Goal: Information Seeking & Learning: Learn about a topic

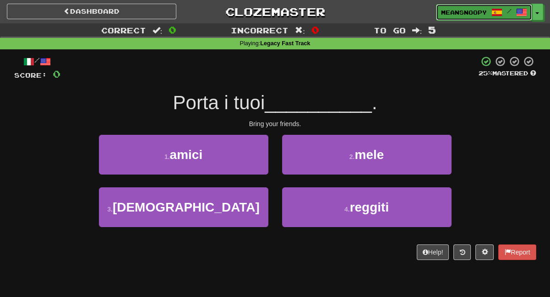
click at [462, 19] on link "meansnoopy /" at bounding box center [484, 12] width 96 height 16
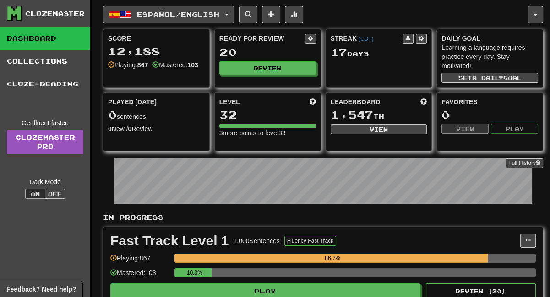
click at [233, 16] on button "Español / English" at bounding box center [168, 14] width 131 height 17
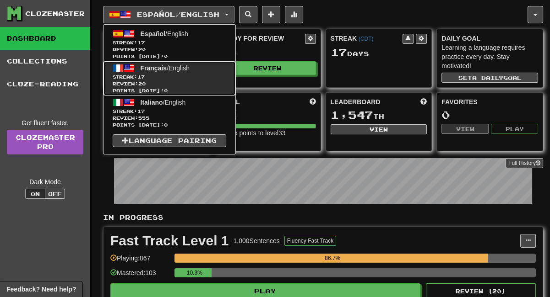
click at [165, 82] on span "Review: 20" at bounding box center [169, 84] width 113 height 7
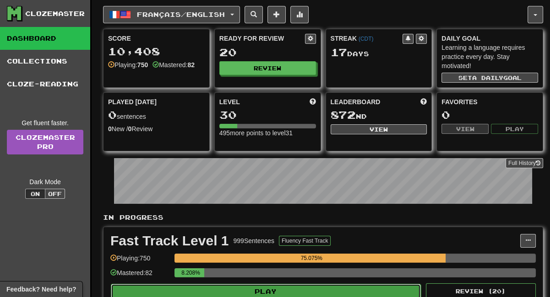
click at [298, 291] on button "Play" at bounding box center [266, 292] width 310 height 16
select select "**"
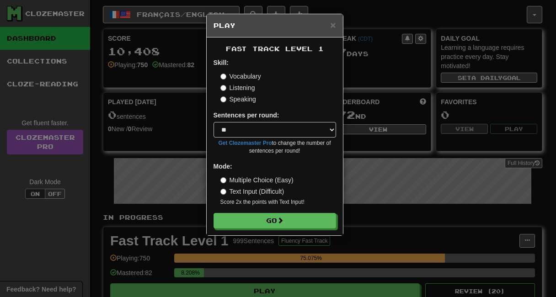
click at [230, 92] on label "Listening" at bounding box center [238, 87] width 35 height 9
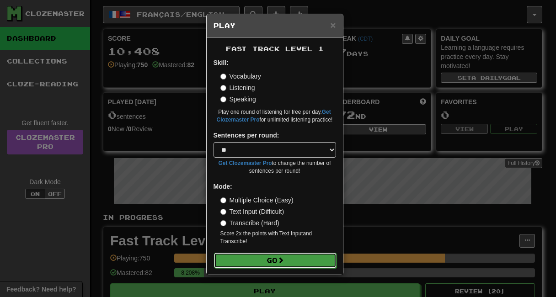
click at [262, 258] on button "Go" at bounding box center [275, 261] width 123 height 16
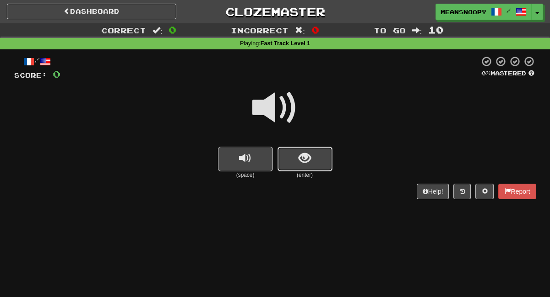
click at [291, 164] on button "show sentence" at bounding box center [304, 159] width 55 height 25
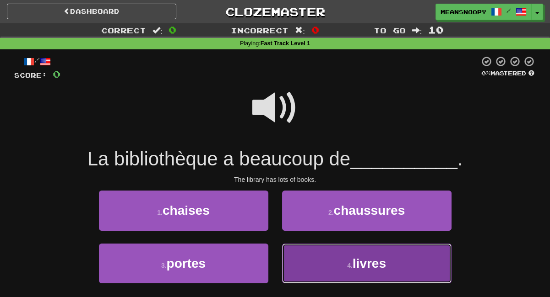
click at [311, 264] on button "4 . livres" at bounding box center [366, 264] width 169 height 40
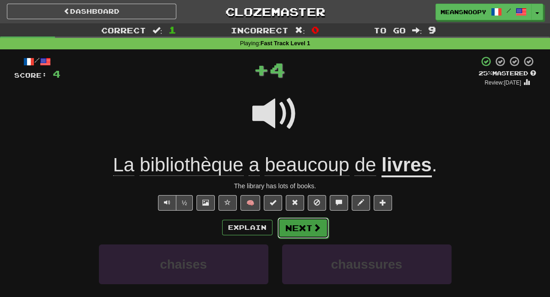
click at [308, 234] on button "Next" at bounding box center [302, 228] width 51 height 21
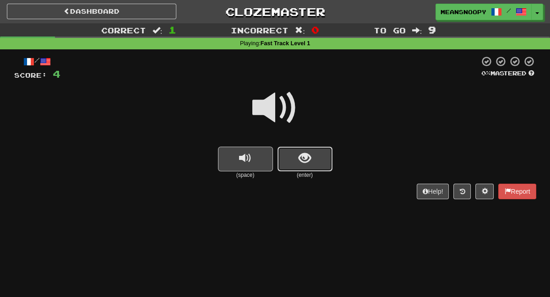
click at [302, 170] on button "show sentence" at bounding box center [304, 159] width 55 height 25
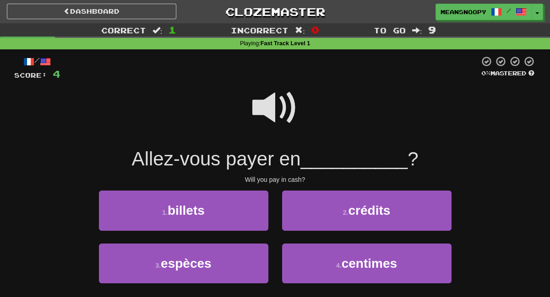
click at [267, 104] on span at bounding box center [275, 108] width 46 height 46
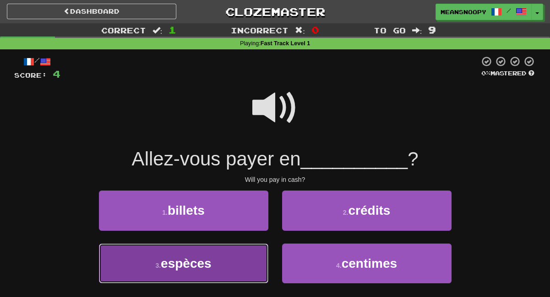
click at [207, 259] on span "espèces" at bounding box center [186, 264] width 51 height 14
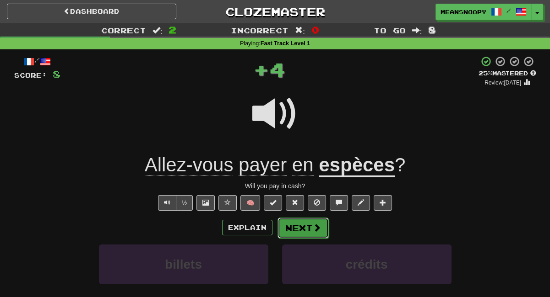
click at [306, 231] on button "Next" at bounding box center [302, 228] width 51 height 21
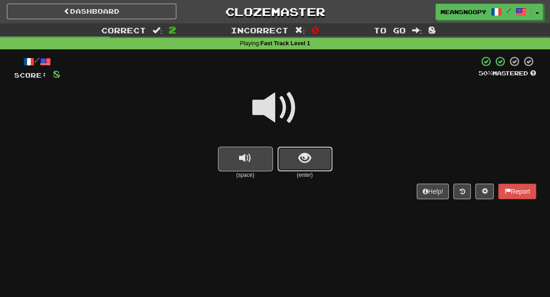
click at [307, 167] on button "show sentence" at bounding box center [304, 159] width 55 height 25
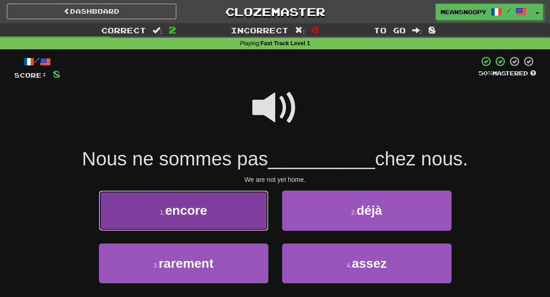
click at [255, 218] on button "1 . encore" at bounding box center [183, 211] width 169 height 40
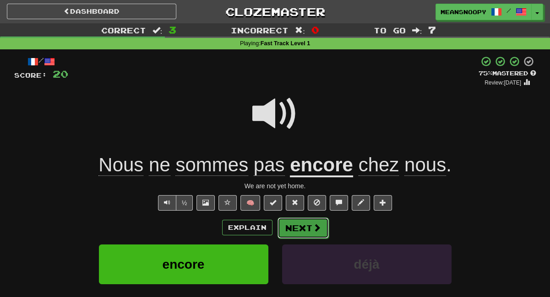
click at [303, 230] on button "Next" at bounding box center [302, 228] width 51 height 21
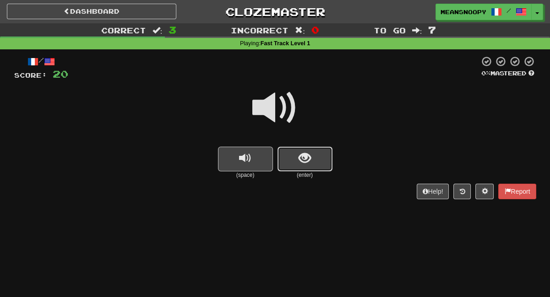
click at [306, 165] on span "show sentence" at bounding box center [304, 158] width 12 height 12
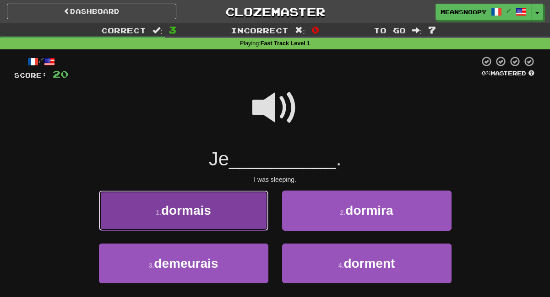
click at [245, 206] on button "1 . dormais" at bounding box center [183, 211] width 169 height 40
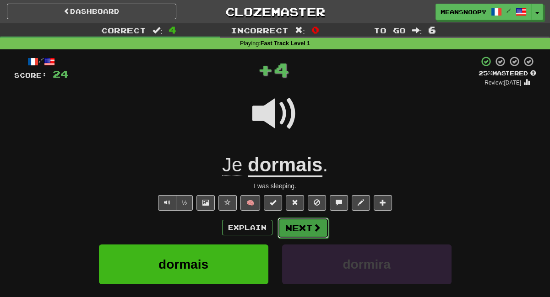
click at [295, 229] on button "Next" at bounding box center [302, 228] width 51 height 21
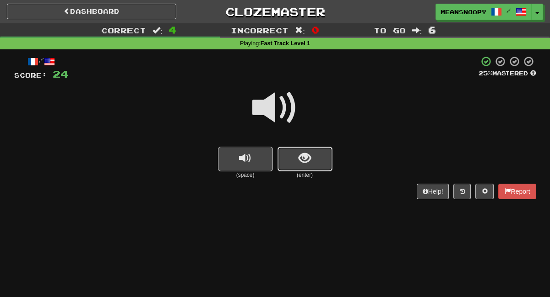
click at [299, 165] on span "show sentence" at bounding box center [304, 158] width 12 height 12
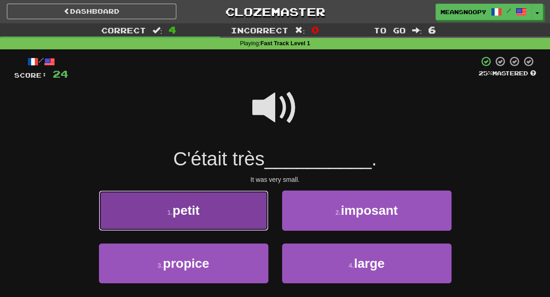
click at [243, 213] on button "1 . petit" at bounding box center [183, 211] width 169 height 40
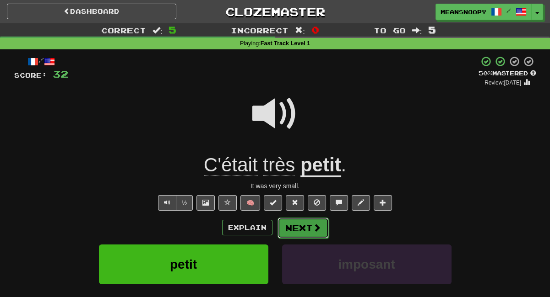
click at [318, 226] on span at bounding box center [317, 228] width 8 height 8
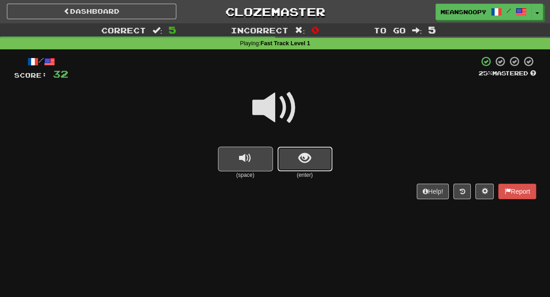
click at [281, 165] on button "show sentence" at bounding box center [304, 159] width 55 height 25
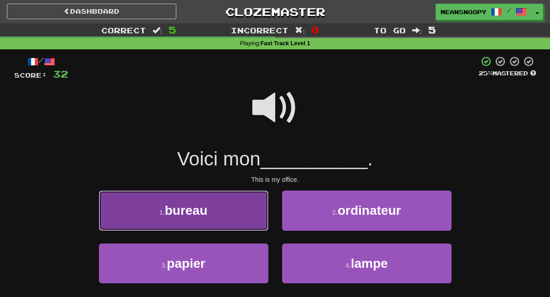
click at [235, 214] on button "1 . bureau" at bounding box center [183, 211] width 169 height 40
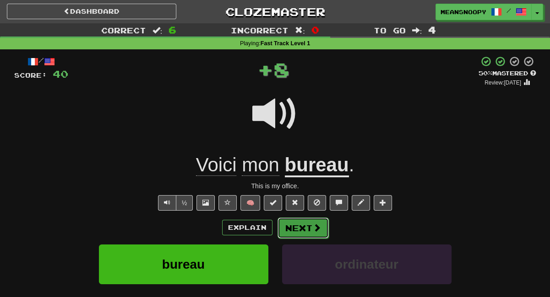
click at [303, 228] on button "Next" at bounding box center [302, 228] width 51 height 21
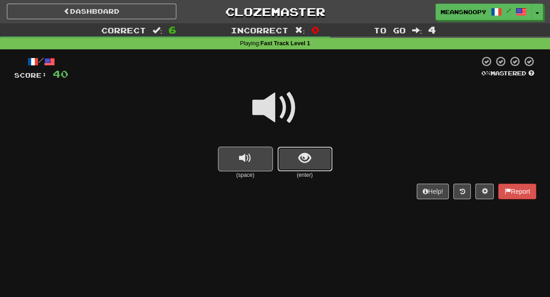
click at [298, 168] on button "show sentence" at bounding box center [304, 159] width 55 height 25
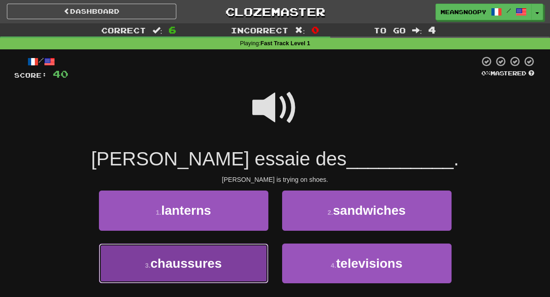
click at [238, 254] on button "3 . chaussures" at bounding box center [183, 264] width 169 height 40
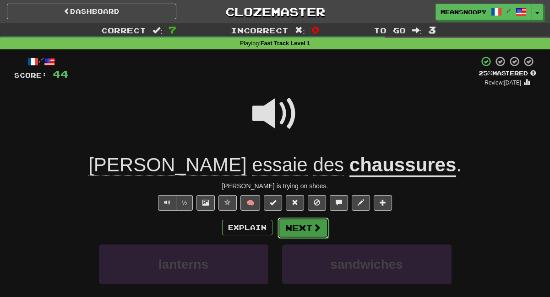
click at [299, 229] on button "Next" at bounding box center [302, 228] width 51 height 21
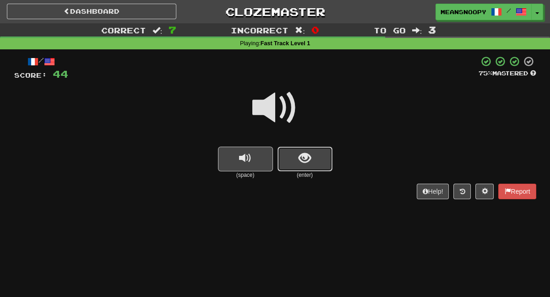
click at [295, 167] on button "show sentence" at bounding box center [304, 159] width 55 height 25
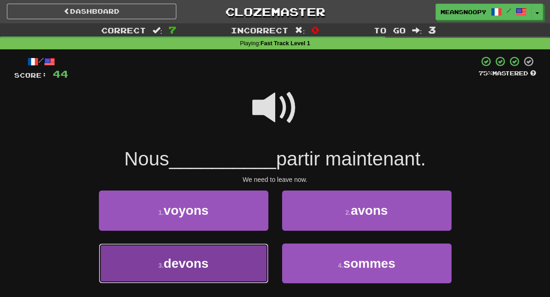
click at [219, 256] on button "3 . devons" at bounding box center [183, 264] width 169 height 40
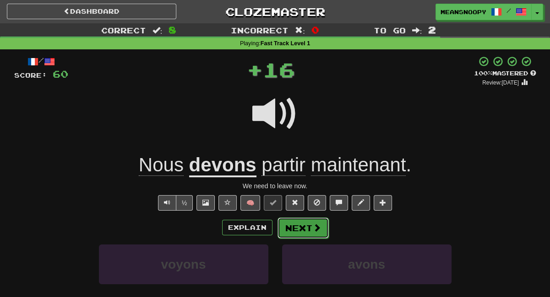
click at [294, 231] on button "Next" at bounding box center [302, 228] width 51 height 21
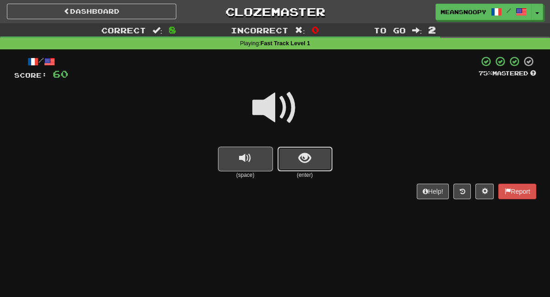
click at [308, 161] on span "show sentence" at bounding box center [304, 158] width 12 height 12
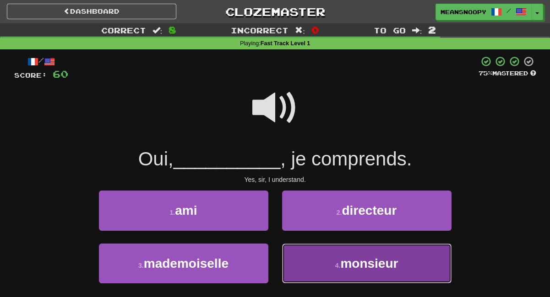
click at [316, 258] on button "4 . monsieur" at bounding box center [366, 264] width 169 height 40
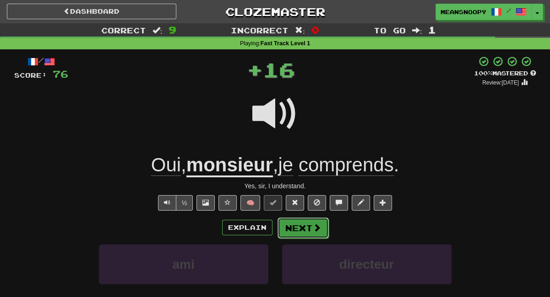
click at [306, 227] on button "Next" at bounding box center [302, 228] width 51 height 21
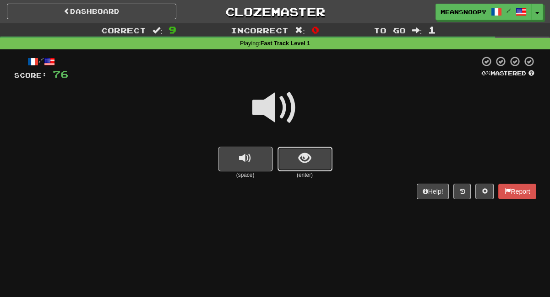
click at [293, 167] on button "show sentence" at bounding box center [304, 159] width 55 height 25
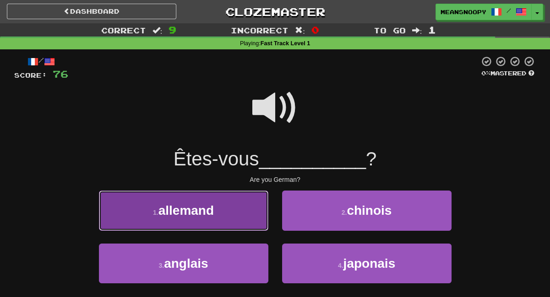
click at [243, 220] on button "1 . allemand" at bounding box center [183, 211] width 169 height 40
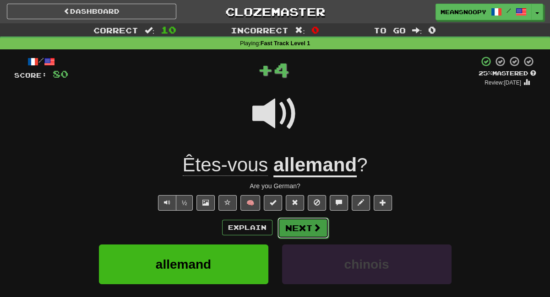
click at [290, 235] on button "Next" at bounding box center [302, 228] width 51 height 21
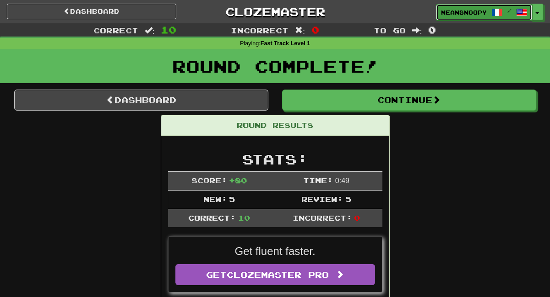
click at [456, 9] on span "meansnoopy" at bounding box center [464, 12] width 46 height 8
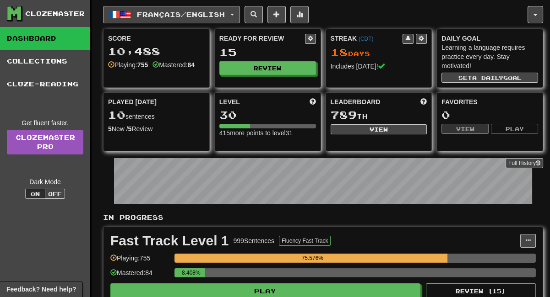
click at [238, 17] on button "Français / English" at bounding box center [171, 14] width 137 height 17
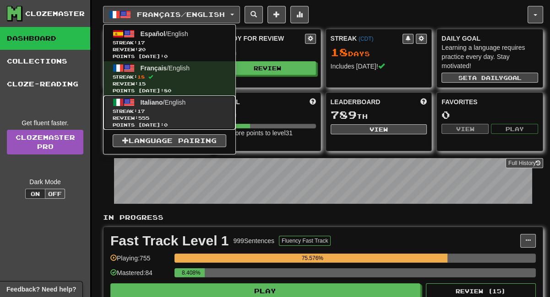
click at [166, 115] on span "Review: 555" at bounding box center [169, 118] width 113 height 7
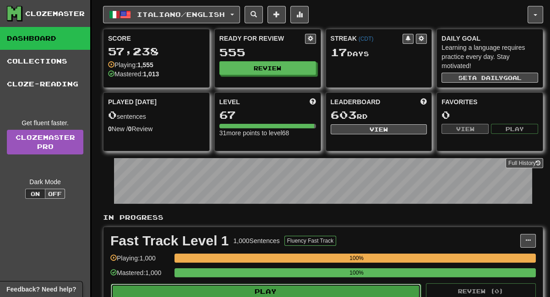
click at [327, 289] on button "Play" at bounding box center [266, 292] width 310 height 16
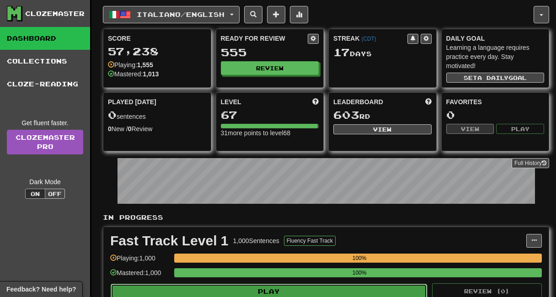
select select "**"
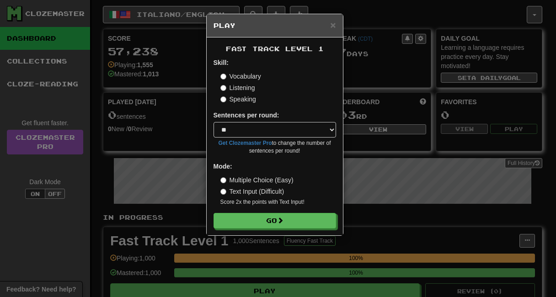
click at [243, 89] on label "Listening" at bounding box center [238, 87] width 35 height 9
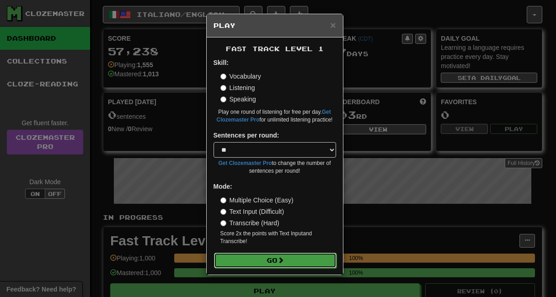
click at [256, 259] on button "Go" at bounding box center [275, 261] width 123 height 16
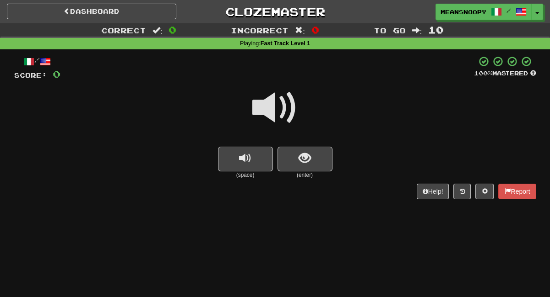
click at [267, 112] on span at bounding box center [275, 108] width 46 height 46
click at [289, 159] on button "show sentence" at bounding box center [304, 159] width 55 height 25
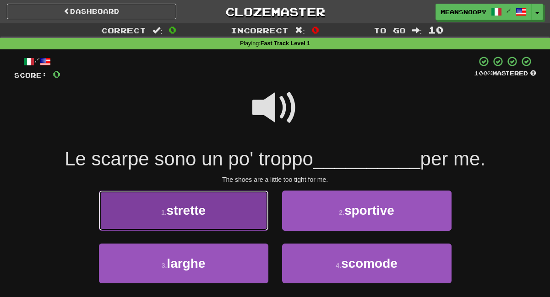
click at [205, 216] on span "strette" at bounding box center [186, 211] width 39 height 14
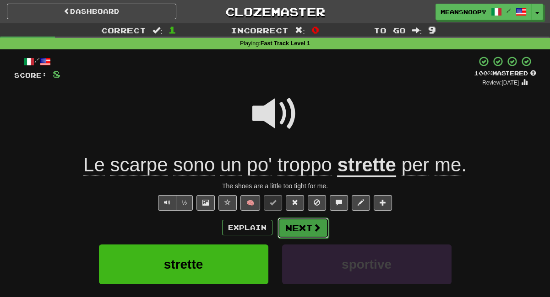
click at [317, 228] on span at bounding box center [317, 228] width 8 height 8
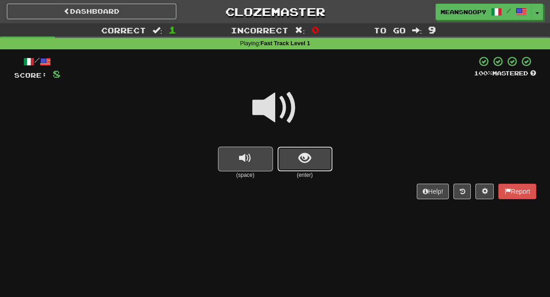
click at [296, 157] on button "show sentence" at bounding box center [304, 159] width 55 height 25
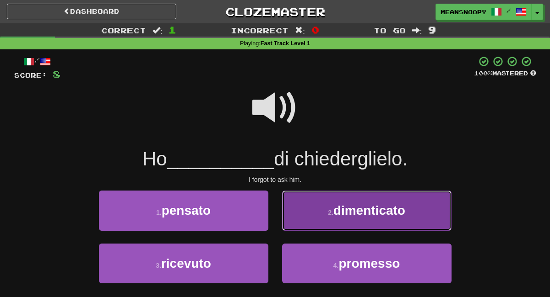
click at [329, 224] on button "2 . dimenticato" at bounding box center [366, 211] width 169 height 40
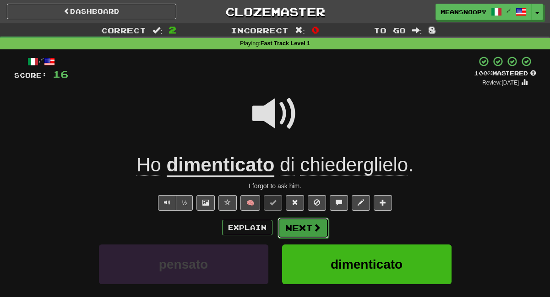
click at [295, 227] on button "Next" at bounding box center [302, 228] width 51 height 21
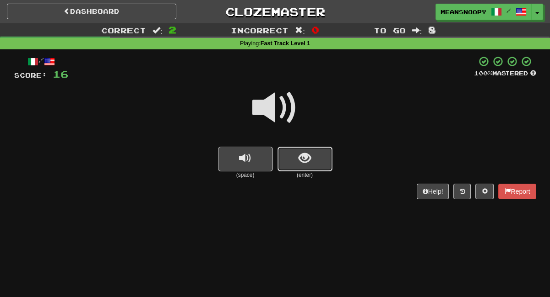
click at [308, 163] on span "show sentence" at bounding box center [304, 158] width 12 height 12
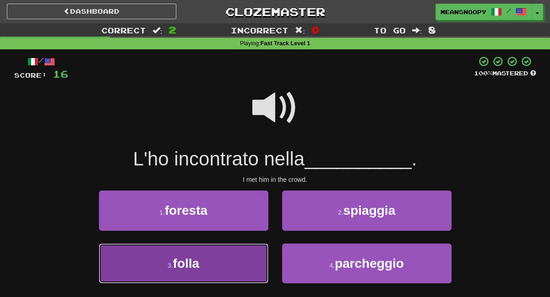
click at [221, 260] on button "3 . folla" at bounding box center [183, 264] width 169 height 40
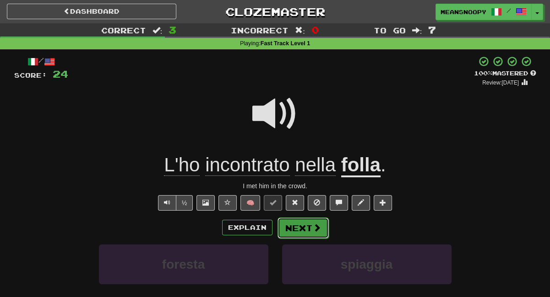
click at [300, 227] on button "Next" at bounding box center [302, 228] width 51 height 21
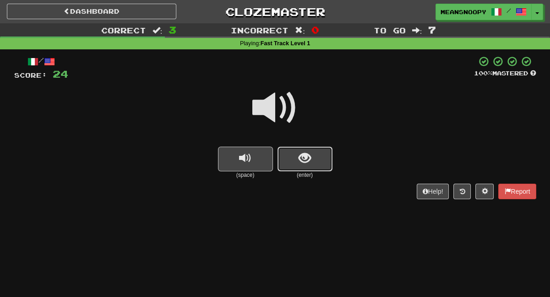
click at [297, 166] on button "show sentence" at bounding box center [304, 159] width 55 height 25
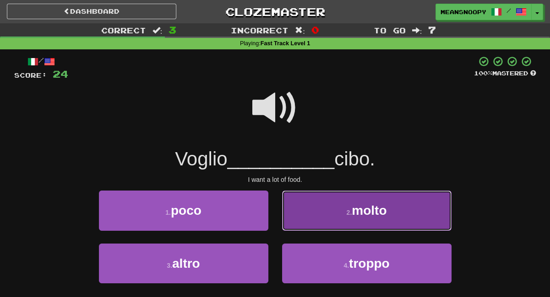
click at [313, 218] on button "2 . molto" at bounding box center [366, 211] width 169 height 40
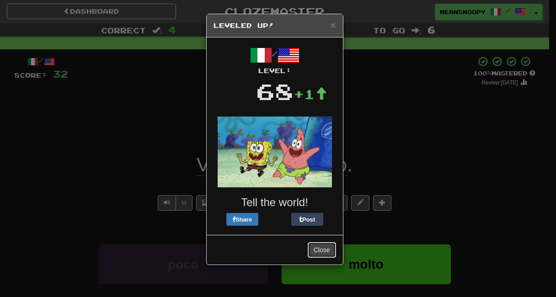
click at [317, 248] on button "Close" at bounding box center [322, 251] width 28 height 16
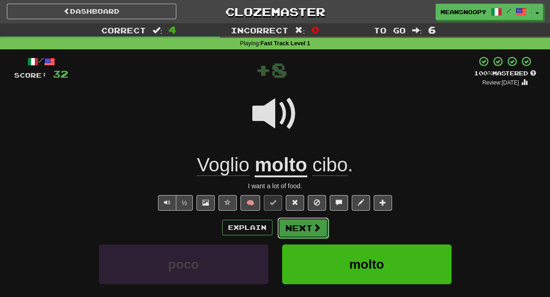
click at [306, 229] on button "Next" at bounding box center [302, 228] width 51 height 21
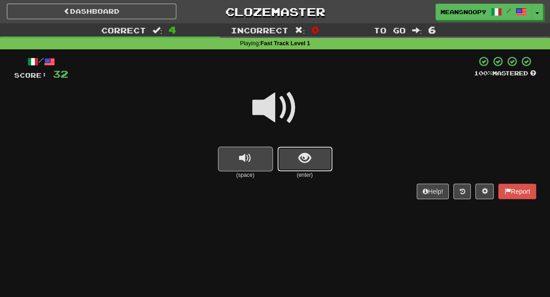
click at [301, 167] on button "show sentence" at bounding box center [304, 159] width 55 height 25
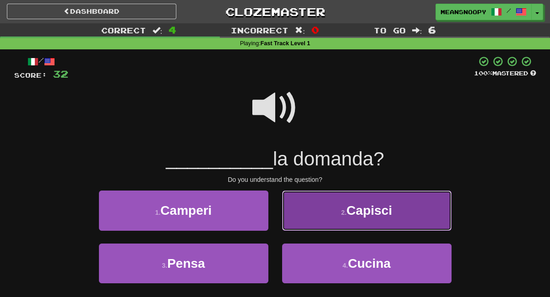
click at [331, 221] on button "2 . Capisci" at bounding box center [366, 211] width 169 height 40
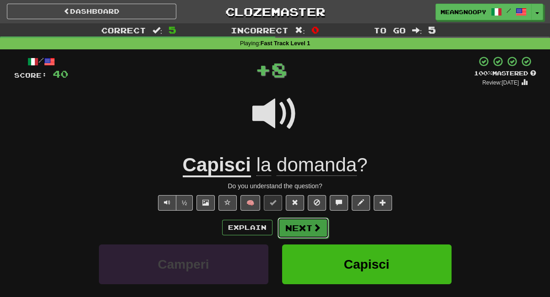
click at [310, 227] on button "Next" at bounding box center [302, 228] width 51 height 21
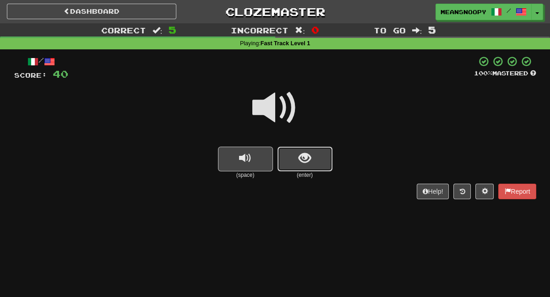
click at [317, 167] on button "show sentence" at bounding box center [304, 159] width 55 height 25
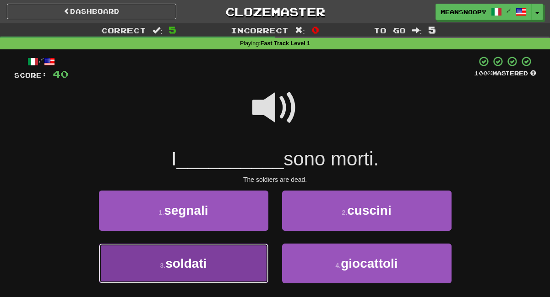
click at [240, 253] on button "3 . soldati" at bounding box center [183, 264] width 169 height 40
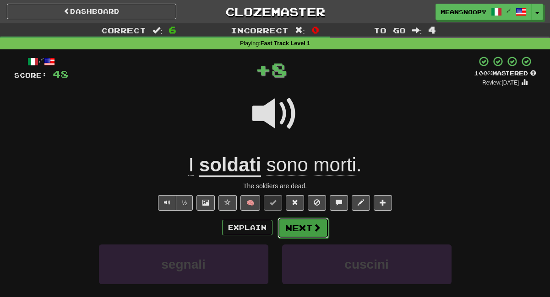
click at [285, 230] on button "Next" at bounding box center [302, 228] width 51 height 21
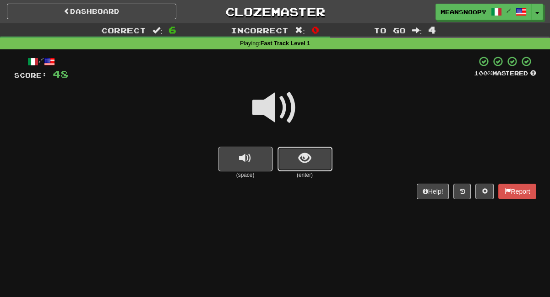
click at [313, 163] on button "show sentence" at bounding box center [304, 159] width 55 height 25
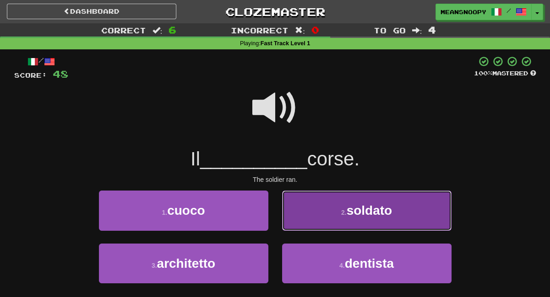
click at [314, 216] on button "2 . soldato" at bounding box center [366, 211] width 169 height 40
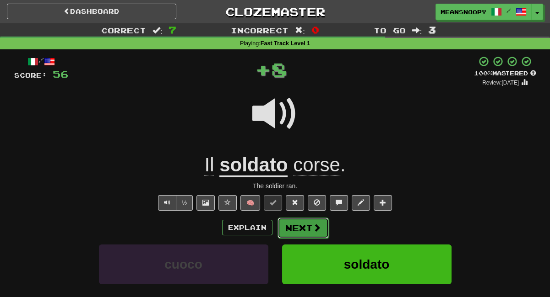
click at [311, 233] on button "Next" at bounding box center [302, 228] width 51 height 21
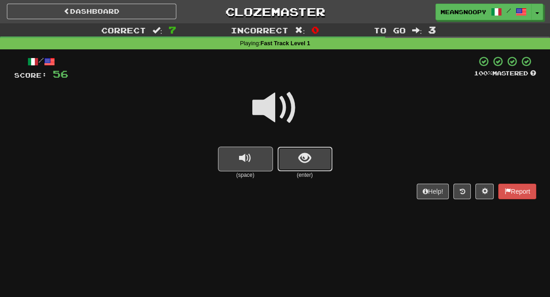
click at [303, 162] on span "show sentence" at bounding box center [304, 158] width 12 height 12
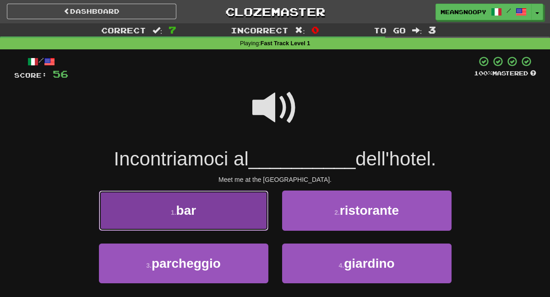
click at [248, 216] on button "1 . bar" at bounding box center [183, 211] width 169 height 40
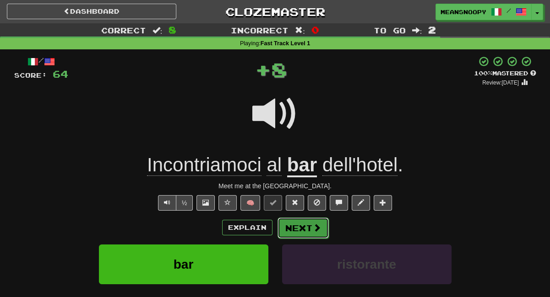
click at [294, 231] on button "Next" at bounding box center [302, 228] width 51 height 21
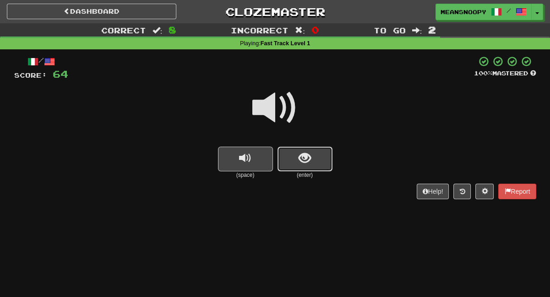
click at [308, 162] on span "show sentence" at bounding box center [304, 158] width 12 height 12
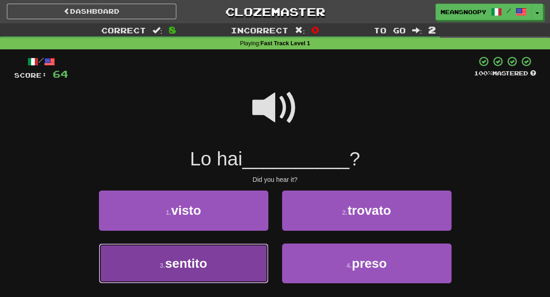
click at [251, 254] on button "3 . sentito" at bounding box center [183, 264] width 169 height 40
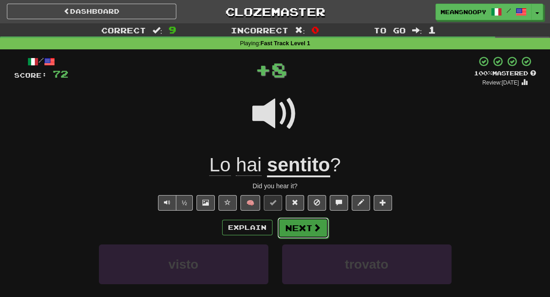
click at [290, 232] on button "Next" at bounding box center [302, 228] width 51 height 21
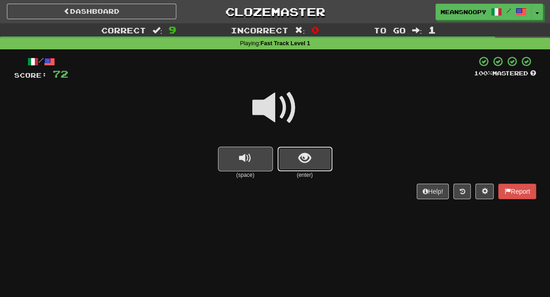
click at [312, 163] on button "show sentence" at bounding box center [304, 159] width 55 height 25
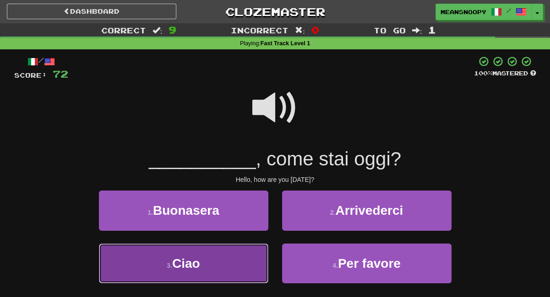
click at [206, 262] on button "3 . Ciao" at bounding box center [183, 264] width 169 height 40
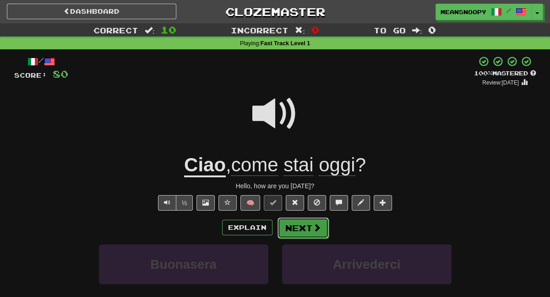
click at [295, 227] on button "Next" at bounding box center [302, 228] width 51 height 21
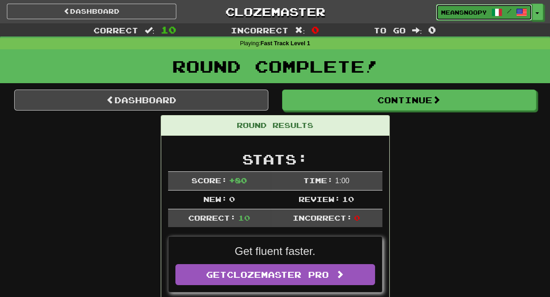
click at [460, 11] on span "meansnoopy" at bounding box center [464, 12] width 46 height 8
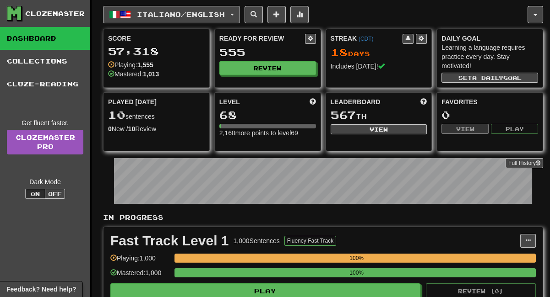
click at [234, 14] on button "Italiano / English" at bounding box center [171, 14] width 137 height 17
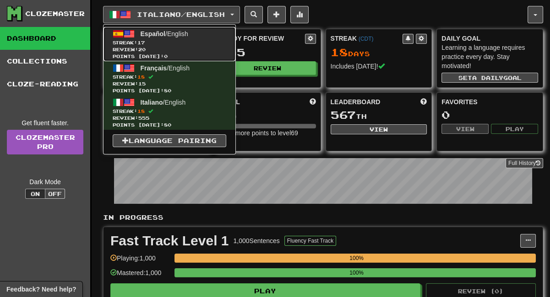
click at [188, 35] on span "Español / English" at bounding box center [164, 33] width 48 height 7
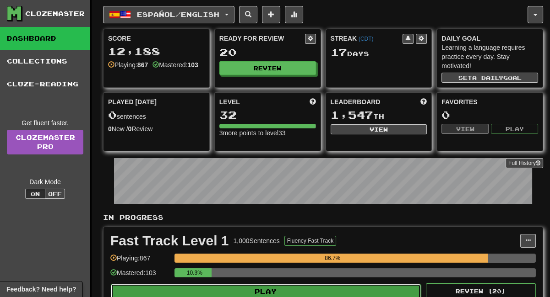
click at [294, 293] on button "Play" at bounding box center [266, 292] width 310 height 16
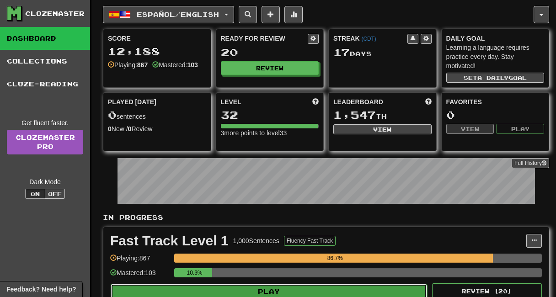
select select "**"
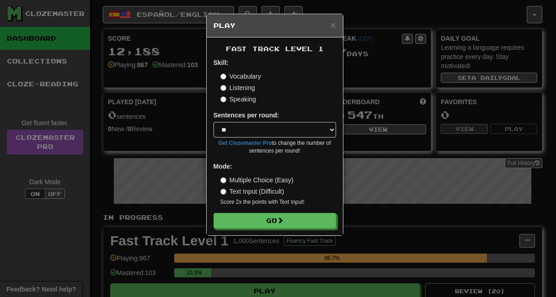
click at [242, 87] on label "Listening" at bounding box center [238, 87] width 35 height 9
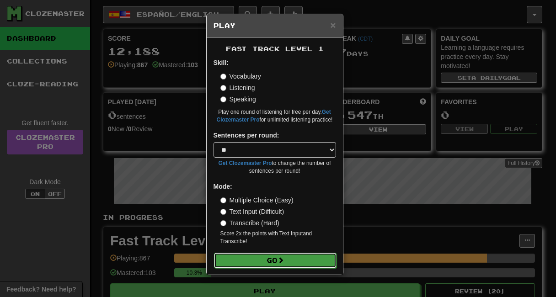
click at [284, 258] on span at bounding box center [281, 260] width 6 height 6
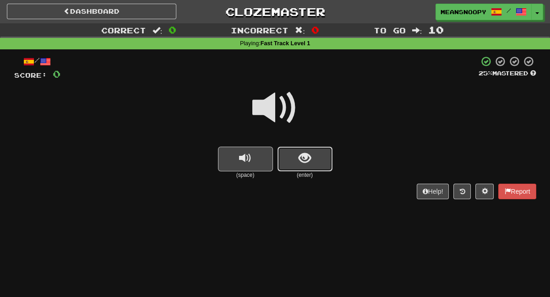
click at [302, 156] on span "show sentence" at bounding box center [304, 158] width 12 height 12
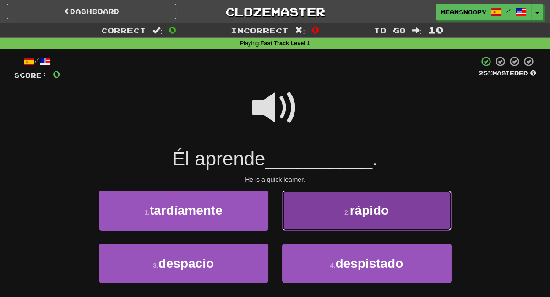
click at [294, 215] on button "2 . rápido" at bounding box center [366, 211] width 169 height 40
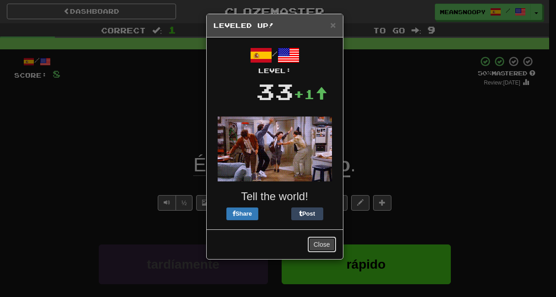
click at [314, 247] on button "Close" at bounding box center [322, 245] width 28 height 16
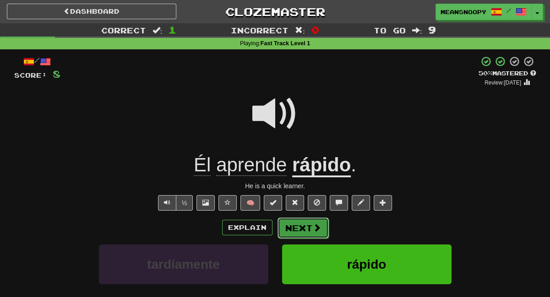
click at [311, 231] on button "Next" at bounding box center [302, 228] width 51 height 21
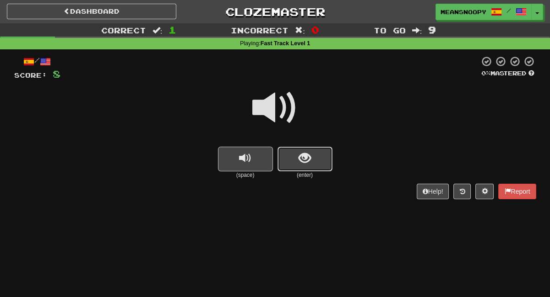
click at [301, 165] on span "show sentence" at bounding box center [304, 158] width 12 height 12
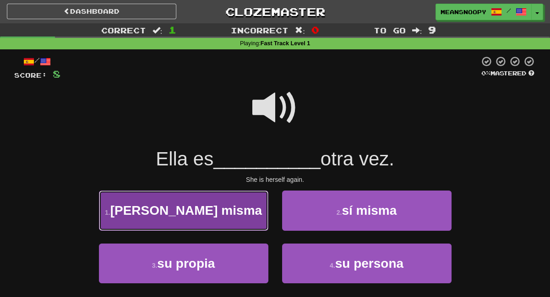
click at [241, 220] on button "1 . [PERSON_NAME] misma" at bounding box center [183, 211] width 169 height 40
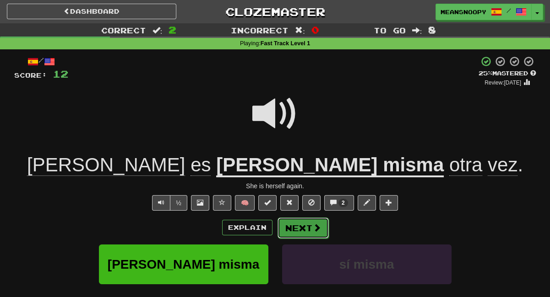
click at [306, 227] on button "Next" at bounding box center [302, 228] width 51 height 21
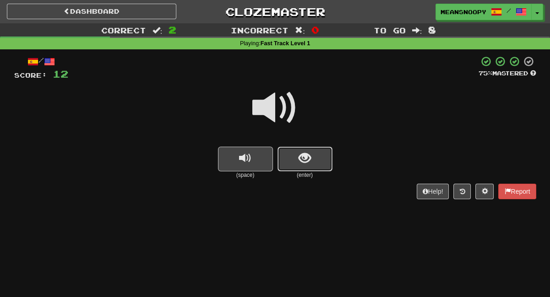
click at [286, 169] on button "show sentence" at bounding box center [304, 159] width 55 height 25
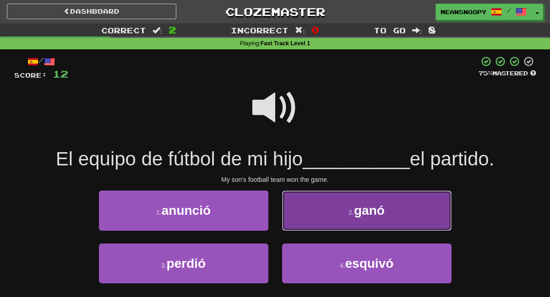
click at [316, 212] on button "2 . ganó" at bounding box center [366, 211] width 169 height 40
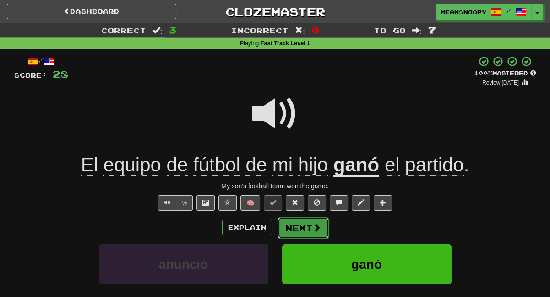
click at [321, 223] on button "Next" at bounding box center [302, 228] width 51 height 21
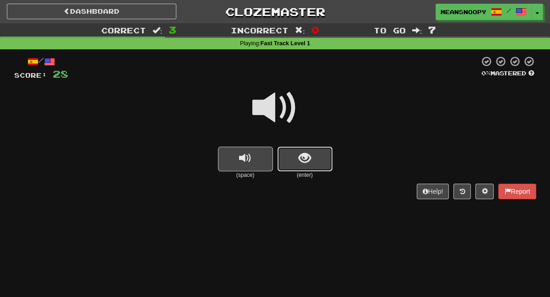
click at [299, 162] on span "show sentence" at bounding box center [304, 158] width 12 height 12
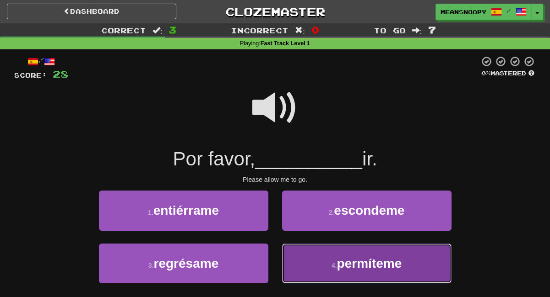
click at [315, 259] on button "4 . permíteme" at bounding box center [366, 264] width 169 height 40
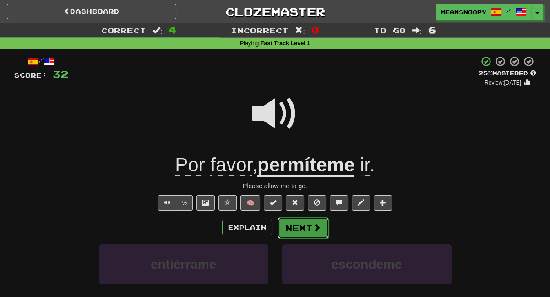
click at [306, 229] on button "Next" at bounding box center [302, 228] width 51 height 21
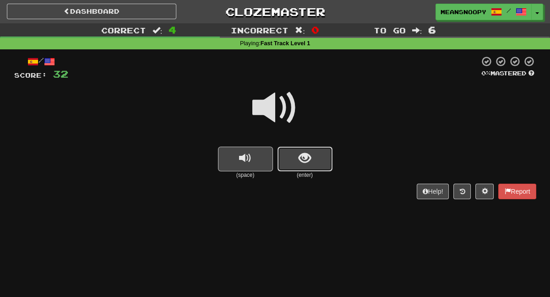
click at [302, 168] on button "show sentence" at bounding box center [304, 159] width 55 height 25
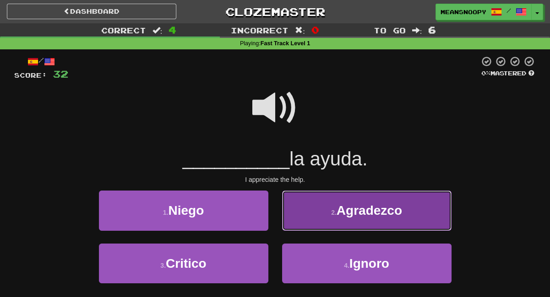
click at [309, 218] on button "2 . [GEOGRAPHIC_DATA]" at bounding box center [366, 211] width 169 height 40
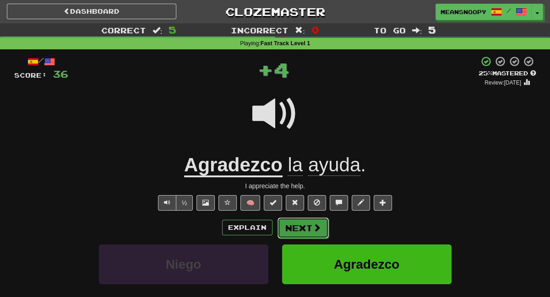
click at [315, 231] on span at bounding box center [317, 228] width 8 height 8
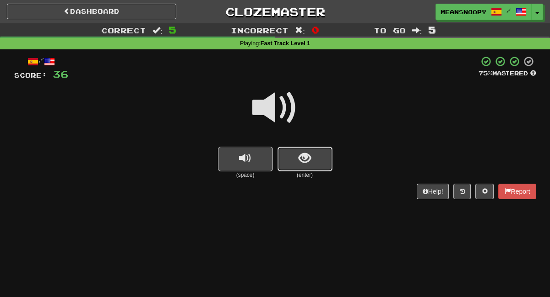
click at [300, 163] on span "show sentence" at bounding box center [304, 158] width 12 height 12
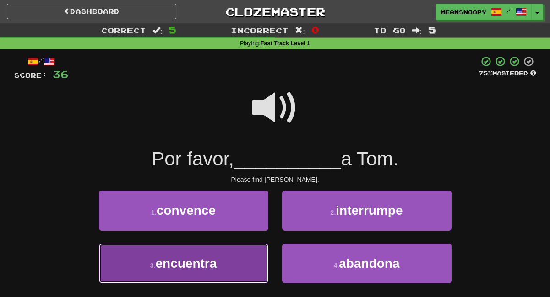
click at [221, 252] on button "3 . encuentra" at bounding box center [183, 264] width 169 height 40
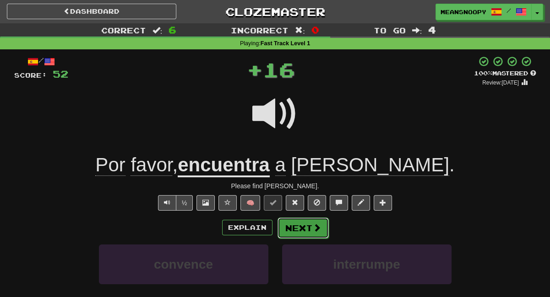
click at [302, 233] on button "Next" at bounding box center [302, 228] width 51 height 21
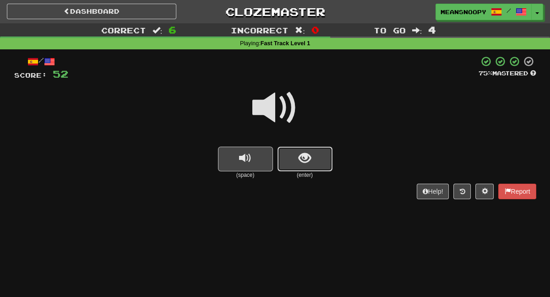
click at [308, 166] on button "show sentence" at bounding box center [304, 159] width 55 height 25
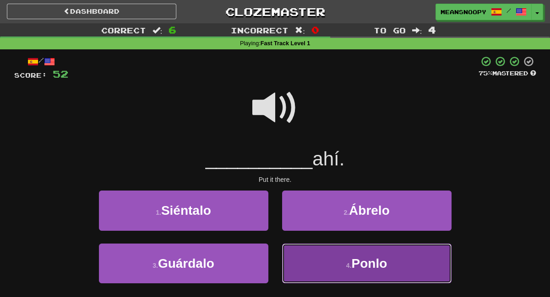
click at [320, 257] on button "4 . [GEOGRAPHIC_DATA]" at bounding box center [366, 264] width 169 height 40
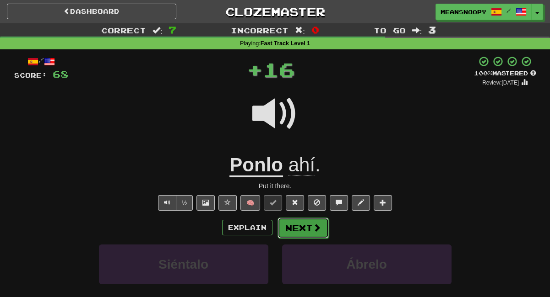
click at [299, 228] on button "Next" at bounding box center [302, 228] width 51 height 21
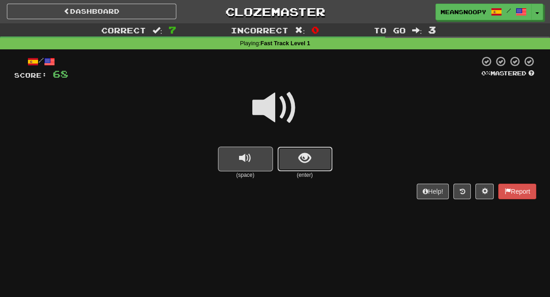
click at [289, 161] on button "show sentence" at bounding box center [304, 159] width 55 height 25
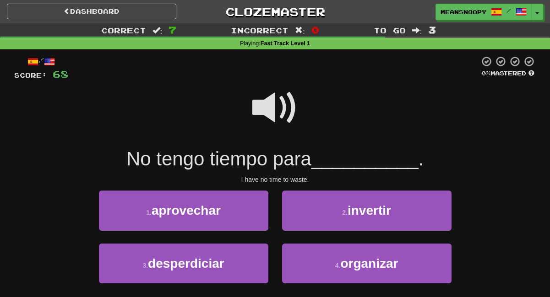
click at [274, 115] on span at bounding box center [275, 108] width 46 height 46
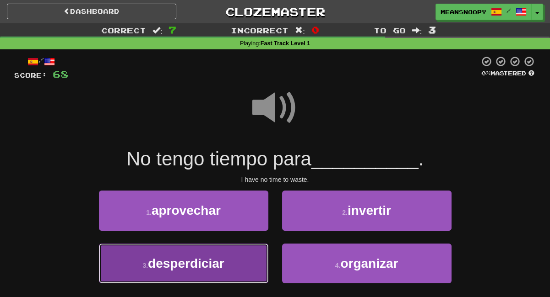
click at [231, 259] on button "3 . desperdiciar" at bounding box center [183, 264] width 169 height 40
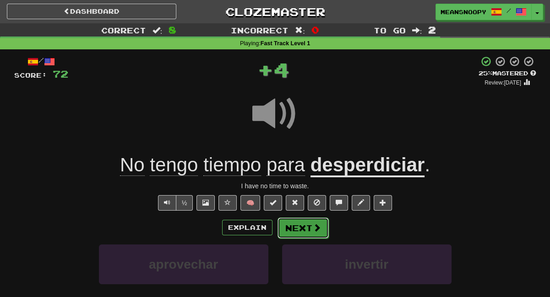
click at [301, 229] on button "Next" at bounding box center [302, 228] width 51 height 21
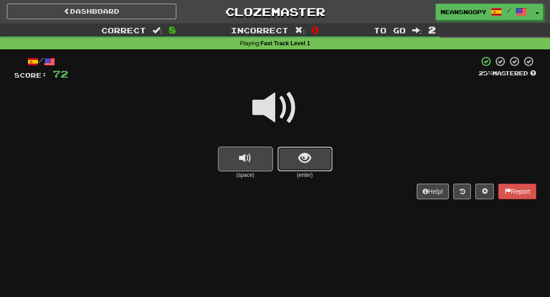
click at [303, 161] on span "show sentence" at bounding box center [304, 158] width 12 height 12
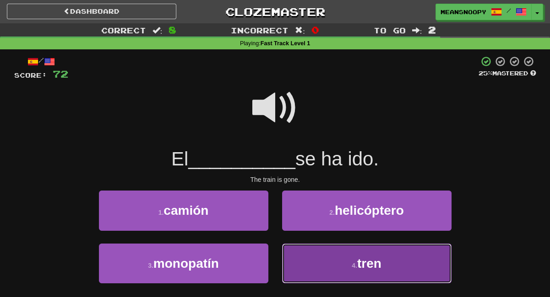
click at [325, 250] on button "4 . tren" at bounding box center [366, 264] width 169 height 40
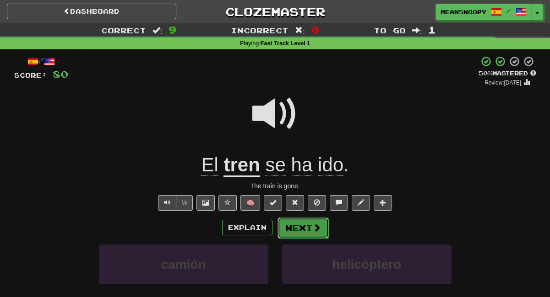
click at [292, 229] on button "Next" at bounding box center [302, 228] width 51 height 21
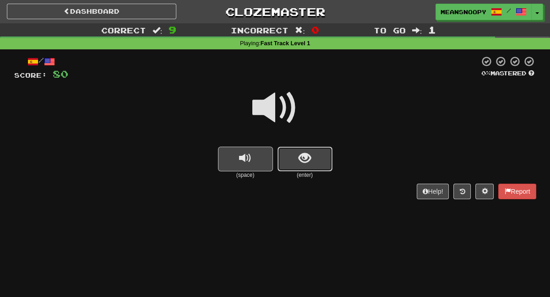
click at [300, 161] on span "show sentence" at bounding box center [304, 158] width 12 height 12
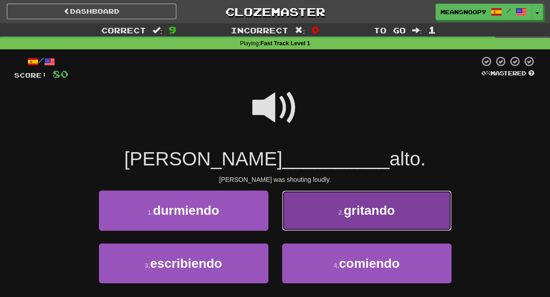
click at [295, 222] on button "2 . gritando" at bounding box center [366, 211] width 169 height 40
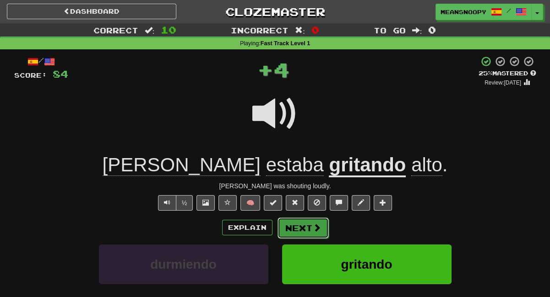
click at [299, 226] on button "Next" at bounding box center [302, 228] width 51 height 21
